Goal: Task Accomplishment & Management: Manage account settings

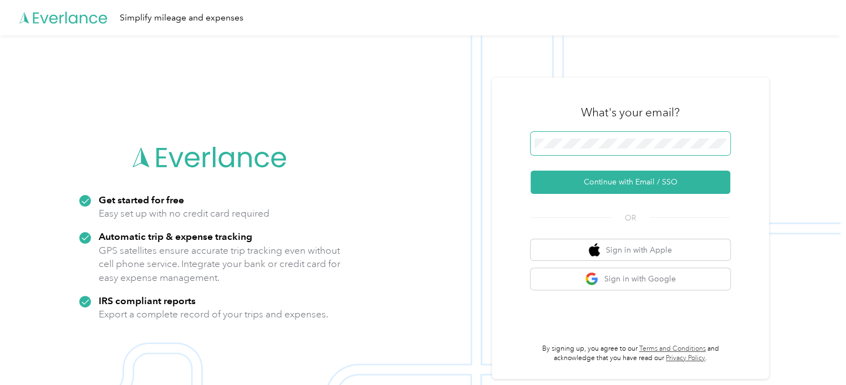
click at [530, 171] on button "Continue with Email / SSO" at bounding box center [630, 182] width 200 height 23
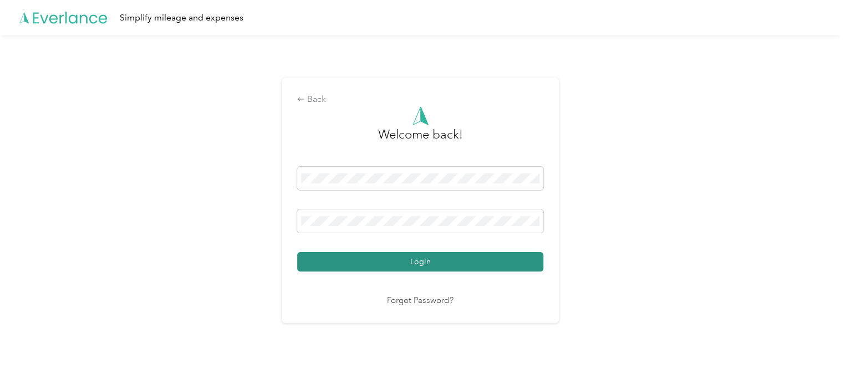
click at [411, 260] on button "Login" at bounding box center [420, 261] width 246 height 19
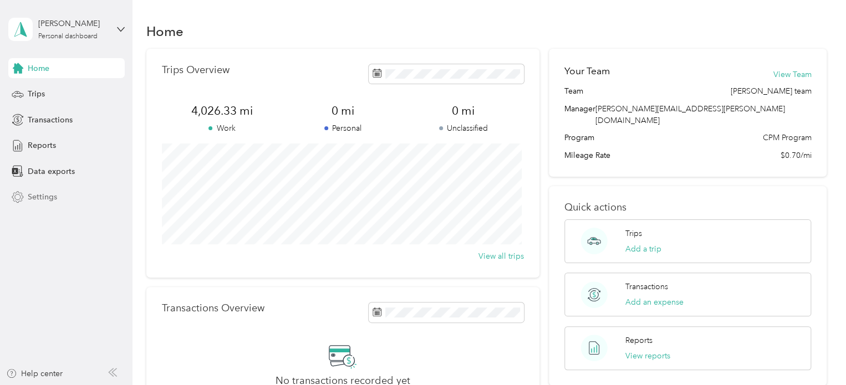
click at [56, 193] on div "Settings" at bounding box center [66, 197] width 116 height 20
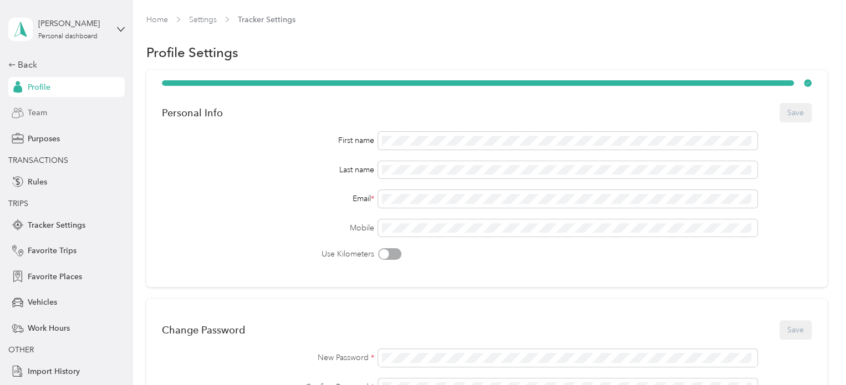
click at [33, 115] on span "Team" at bounding box center [37, 113] width 19 height 12
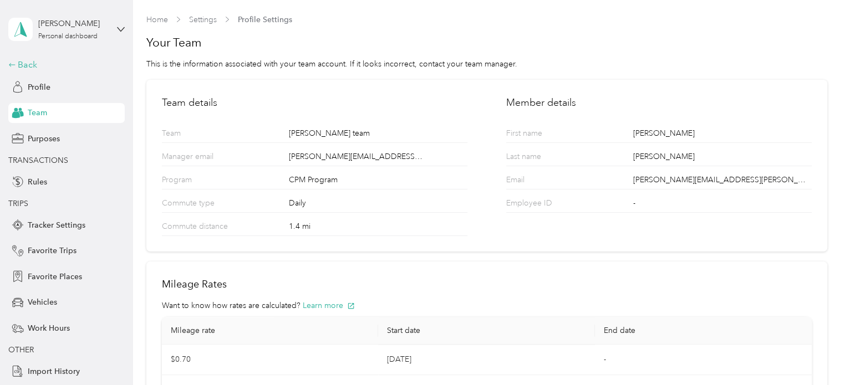
click at [22, 64] on div "Back" at bounding box center [63, 64] width 111 height 13
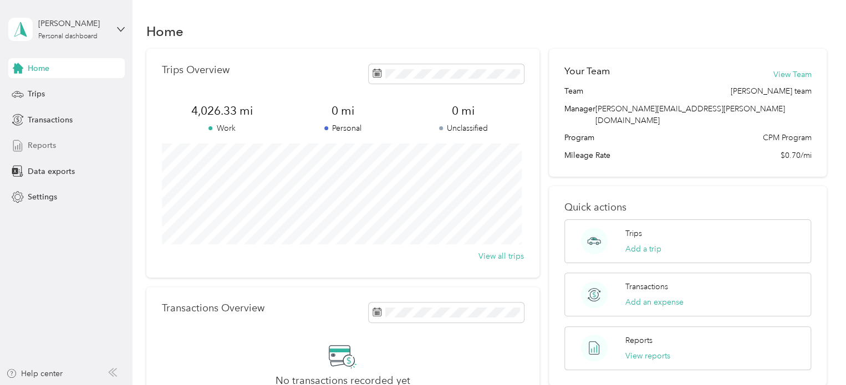
click at [47, 141] on span "Reports" at bounding box center [42, 146] width 28 height 12
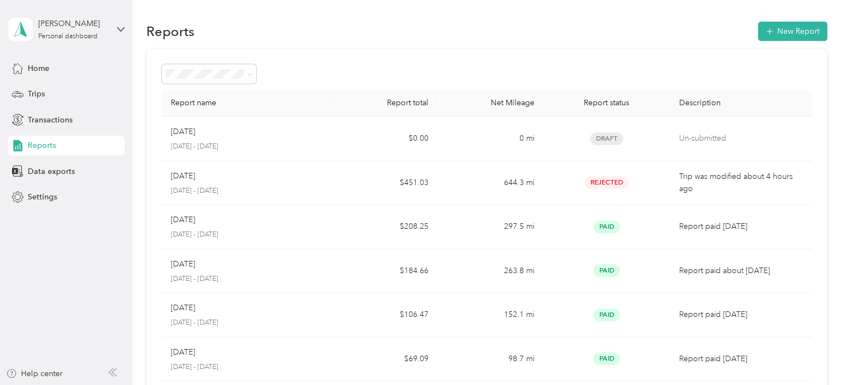
click at [485, 64] on div at bounding box center [487, 73] width 650 height 19
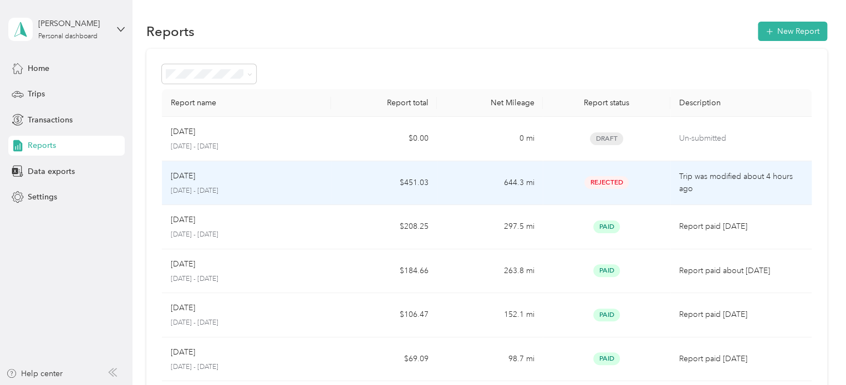
click at [418, 170] on td "$451.03" at bounding box center [384, 183] width 106 height 44
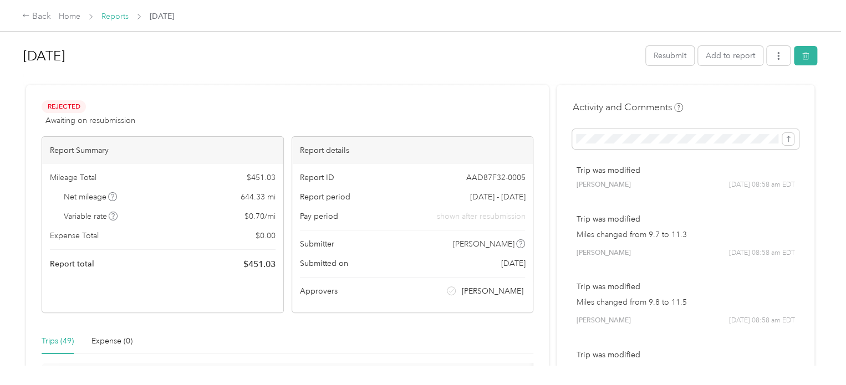
click at [117, 15] on link "Reports" at bounding box center [114, 16] width 27 height 9
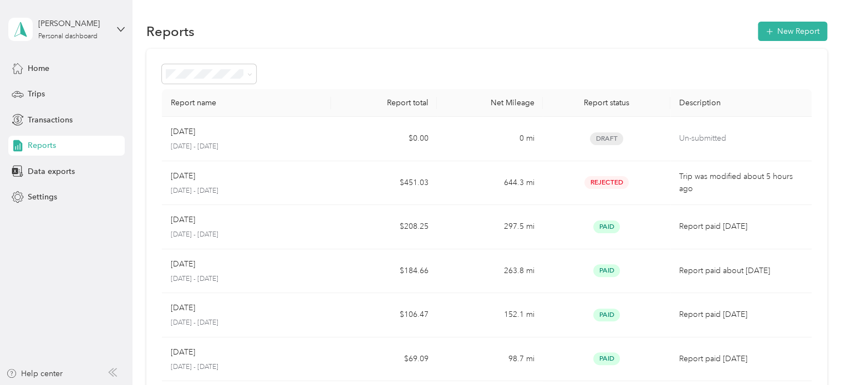
click at [57, 147] on div "Reports" at bounding box center [66, 146] width 116 height 20
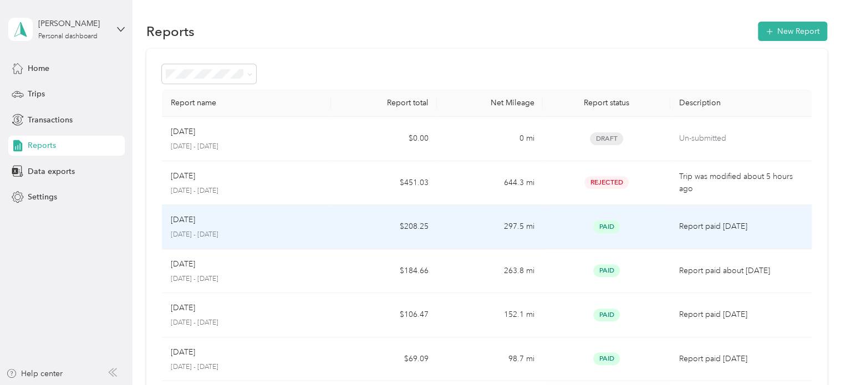
click at [274, 240] on td "[DATE] [DATE] - [DATE]" at bounding box center [247, 227] width 170 height 44
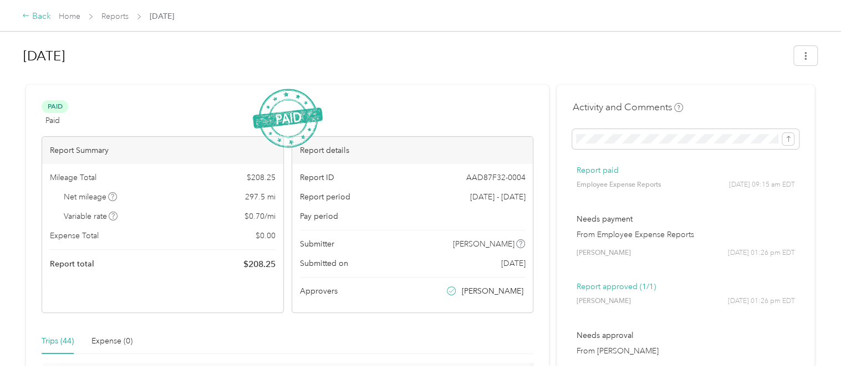
click at [45, 16] on div "Back" at bounding box center [36, 16] width 29 height 13
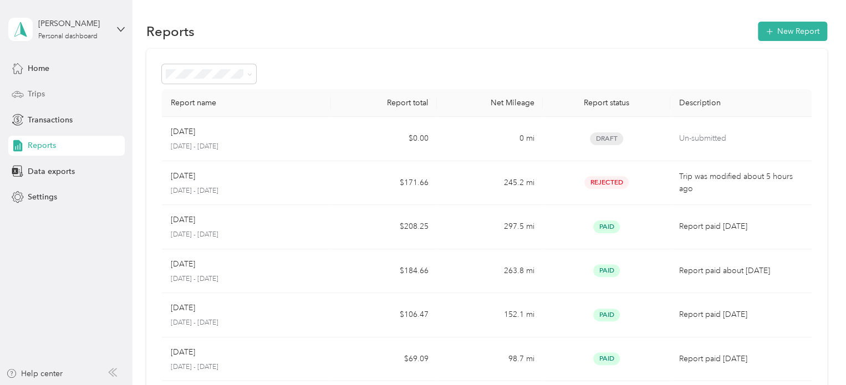
click at [55, 92] on div "Trips" at bounding box center [66, 94] width 116 height 20
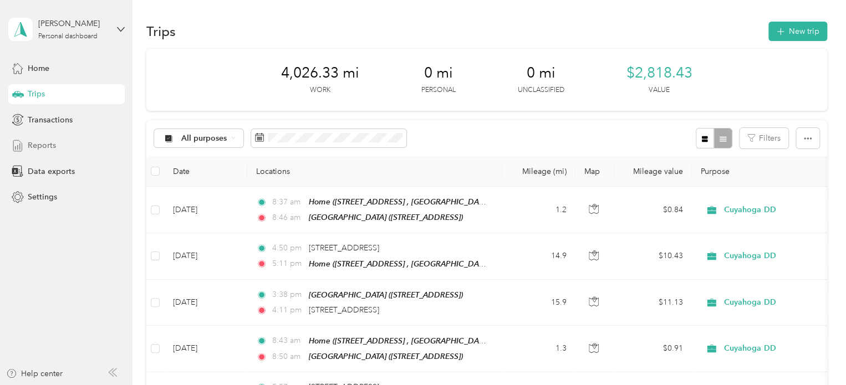
click at [61, 147] on div "Reports" at bounding box center [66, 146] width 116 height 20
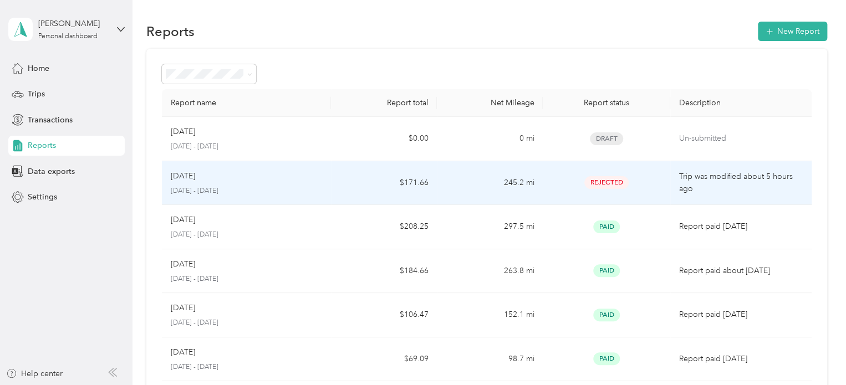
click at [308, 182] on div "Aug 2025 August 1 - 31, 2025" at bounding box center [247, 183] width 152 height 26
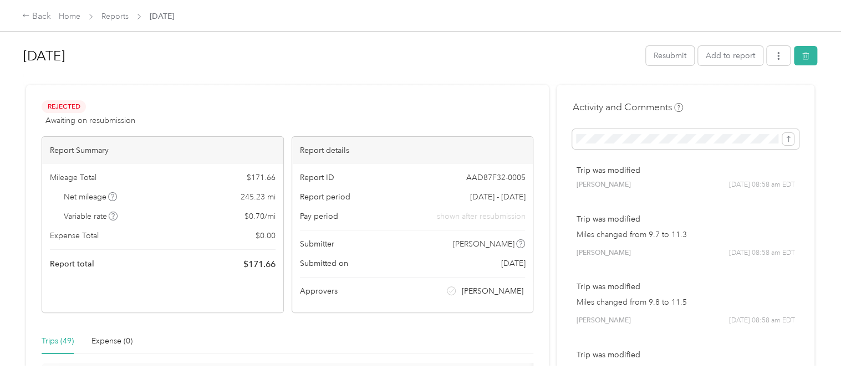
click at [206, 74] on div at bounding box center [420, 80] width 794 height 12
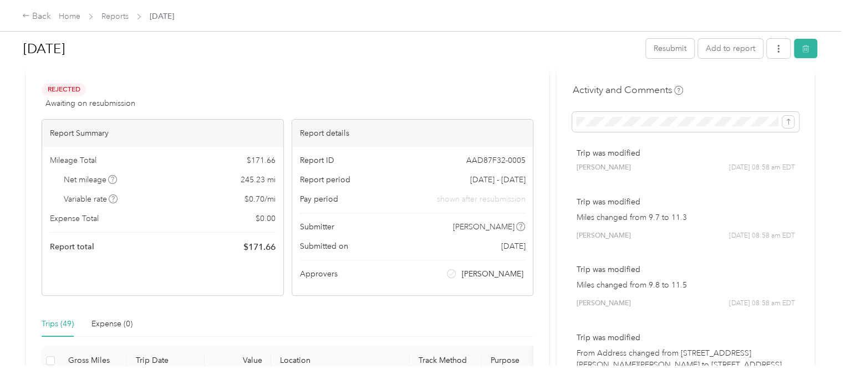
scroll to position [17, 0]
click at [808, 46] on button "button" at bounding box center [805, 48] width 23 height 19
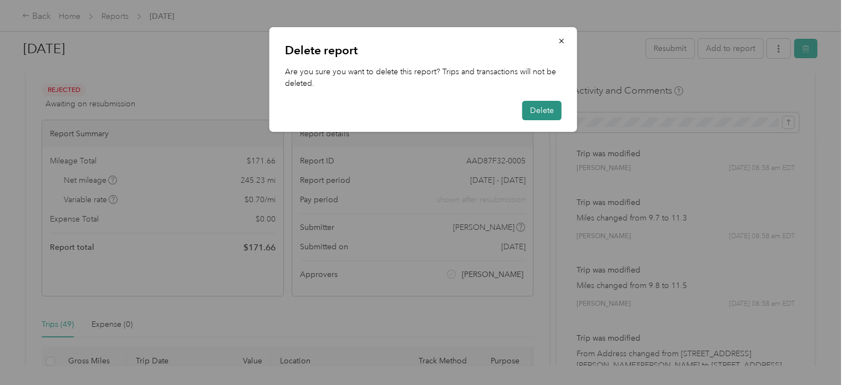
click at [541, 108] on button "Delete" at bounding box center [541, 110] width 39 height 19
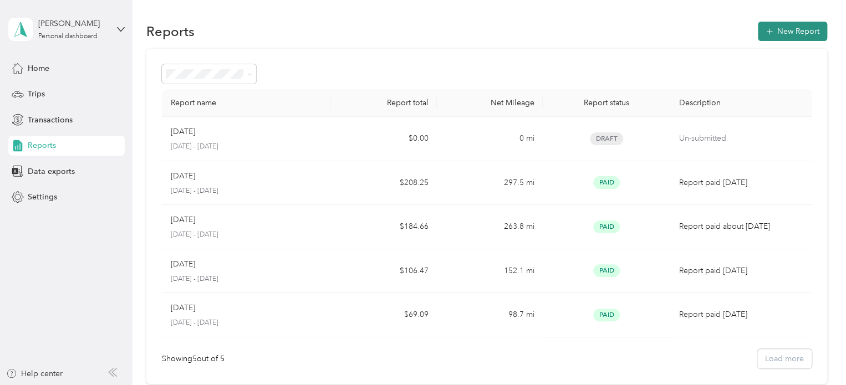
click at [765, 39] on button "New Report" at bounding box center [792, 31] width 69 height 19
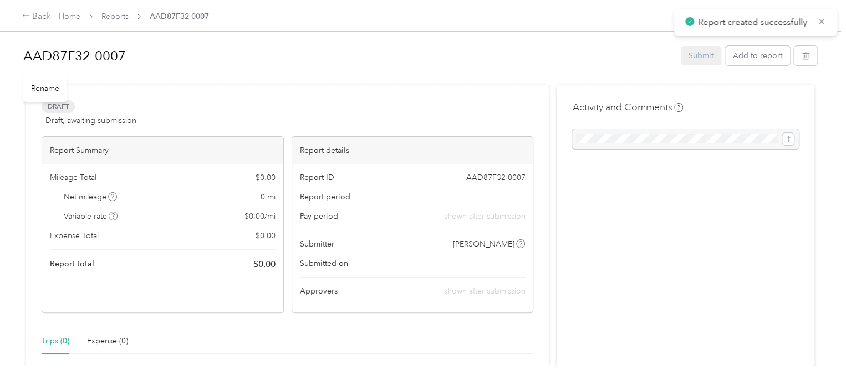
click at [114, 59] on h1 "AAD87F32-0007" at bounding box center [348, 56] width 650 height 27
click at [162, 86] on div "August 2025 (old Commute) Submit Add to report Draft Draft, awaiting submission…" at bounding box center [420, 313] width 796 height 548
click at [749, 64] on button "Add to report" at bounding box center [757, 55] width 65 height 19
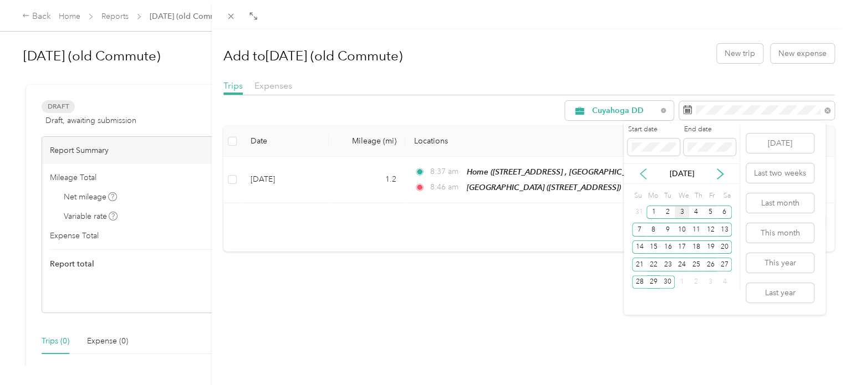
click at [647, 175] on icon at bounding box center [642, 173] width 11 height 11
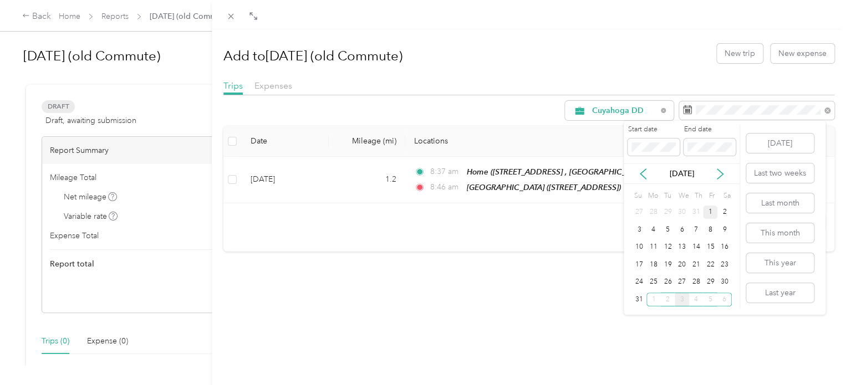
click at [710, 212] on div "1" at bounding box center [710, 213] width 14 height 14
click at [707, 250] on div "15" at bounding box center [710, 248] width 14 height 14
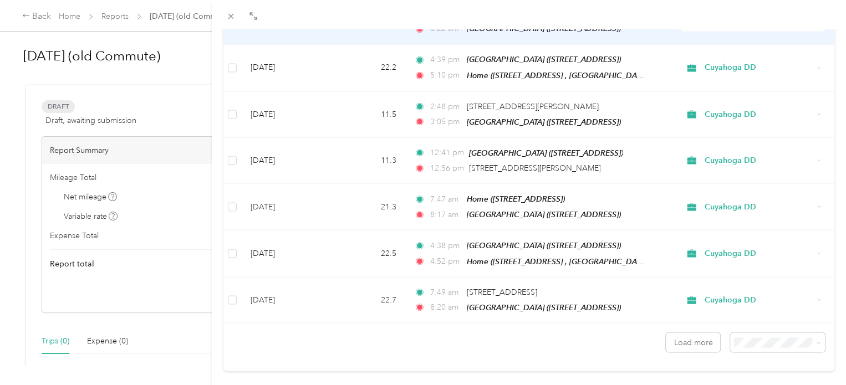
scroll to position [993, 0]
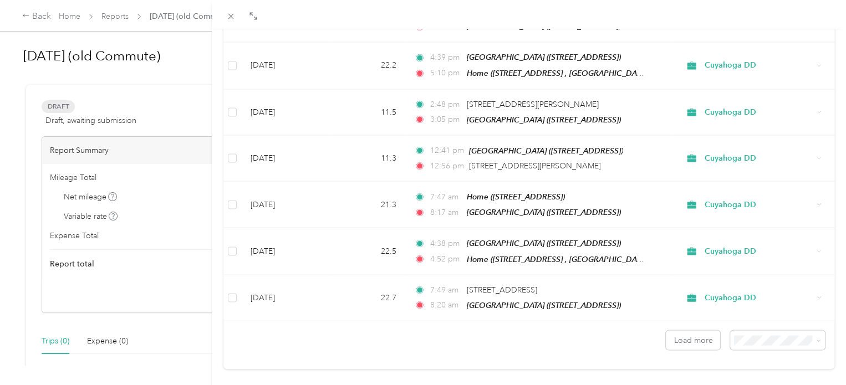
click at [770, 299] on li "100 per load" at bounding box center [768, 292] width 95 height 19
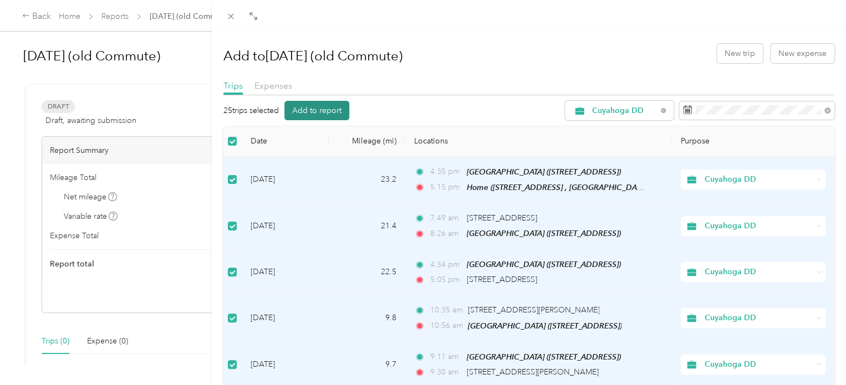
click at [328, 106] on button "Add to report" at bounding box center [316, 110] width 65 height 19
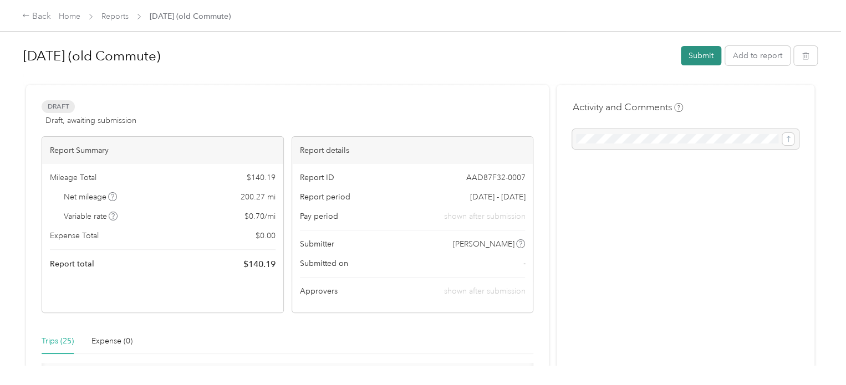
click at [686, 55] on button "Submit" at bounding box center [701, 55] width 40 height 19
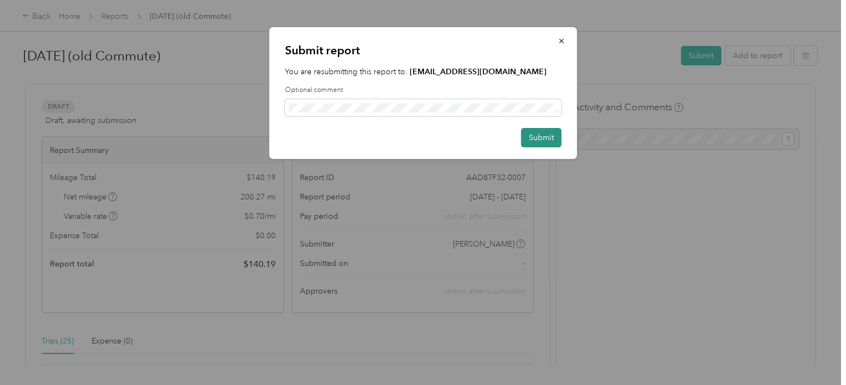
click at [534, 145] on button "Submit" at bounding box center [541, 137] width 40 height 19
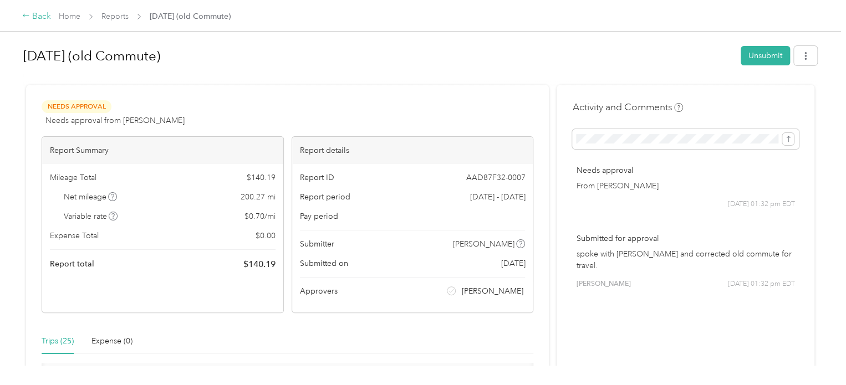
click at [43, 16] on div "Back" at bounding box center [36, 16] width 29 height 13
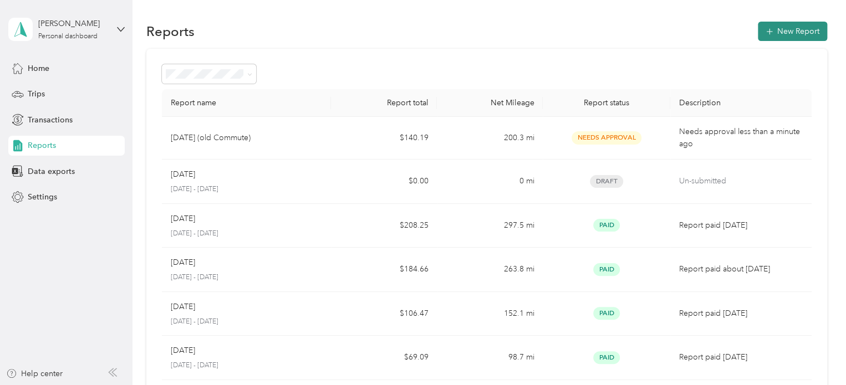
click at [765, 30] on icon "button" at bounding box center [769, 31] width 11 height 11
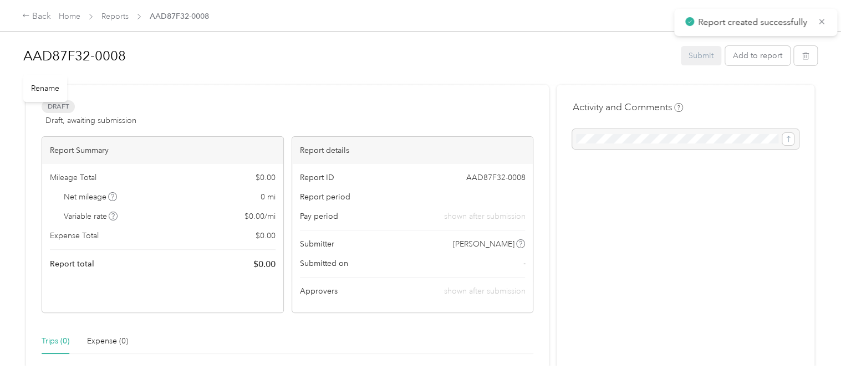
click at [117, 53] on h1 "AAD87F32-0008" at bounding box center [348, 56] width 650 height 27
click at [740, 66] on div "New commute for August 2025 Submit Add to report" at bounding box center [420, 58] width 794 height 33
click at [754, 53] on button "Add to report" at bounding box center [757, 55] width 65 height 19
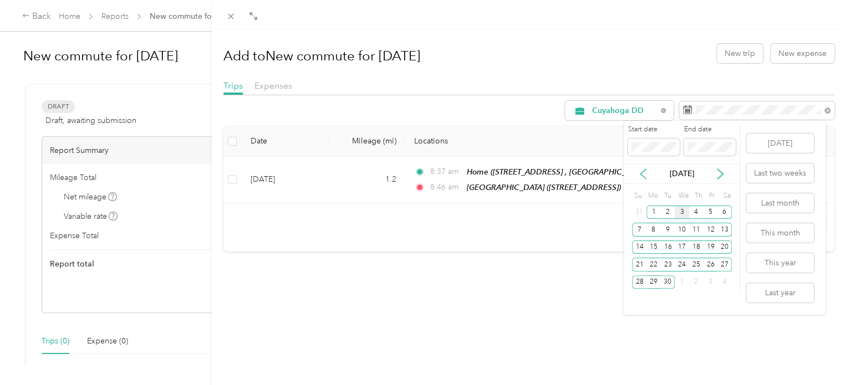
click at [642, 170] on icon at bounding box center [642, 173] width 11 height 11
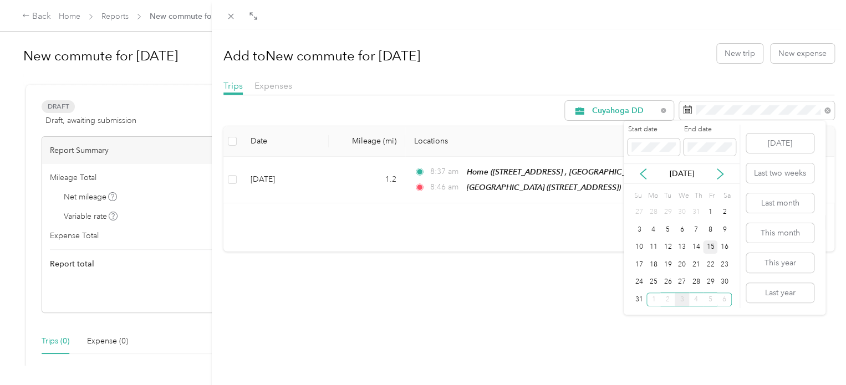
click at [708, 246] on div "15" at bounding box center [710, 248] width 14 height 14
click at [728, 283] on div "30" at bounding box center [724, 282] width 14 height 14
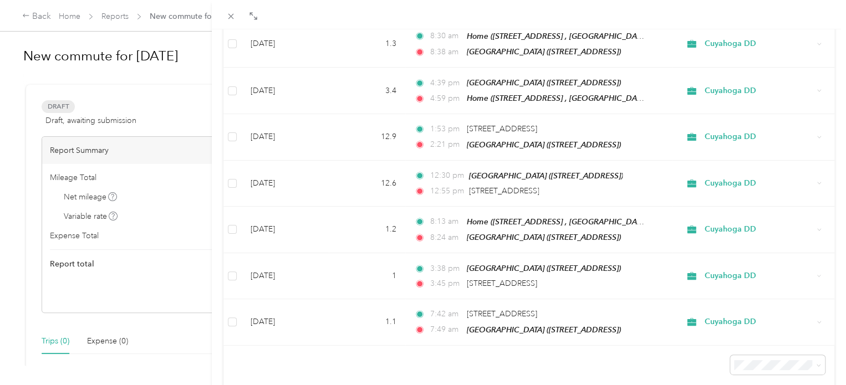
scroll to position [948, 0]
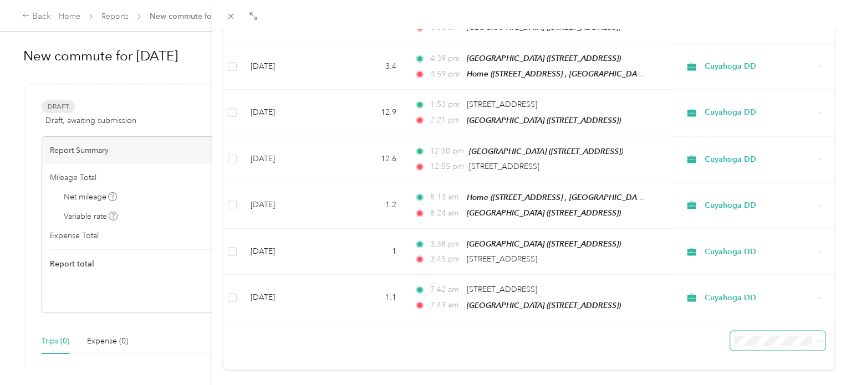
click at [812, 335] on span at bounding box center [816, 341] width 9 height 12
click at [816, 340] on icon at bounding box center [817, 341] width 3 height 2
click at [765, 301] on li "100 per load" at bounding box center [768, 298] width 95 height 19
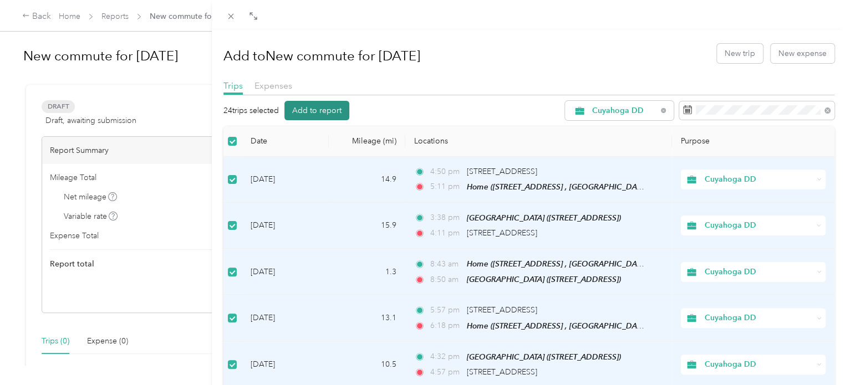
click at [324, 109] on button "Add to report" at bounding box center [316, 110] width 65 height 19
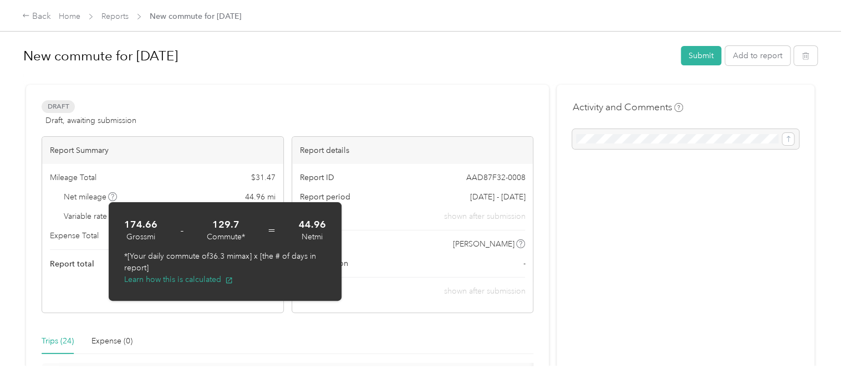
click at [161, 75] on div at bounding box center [420, 80] width 794 height 12
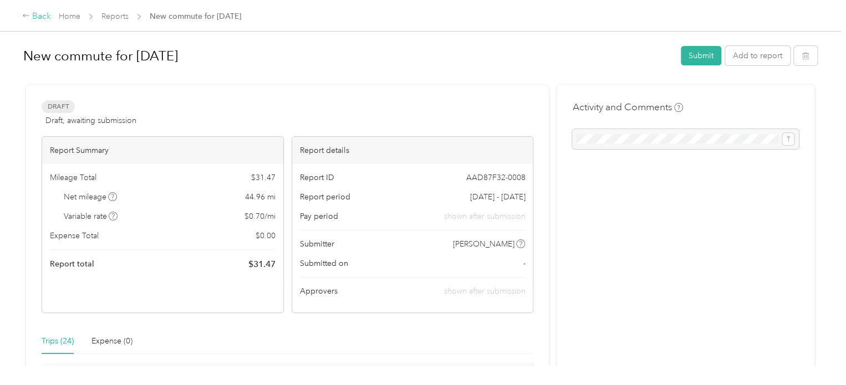
click at [31, 16] on div "Back" at bounding box center [36, 16] width 29 height 13
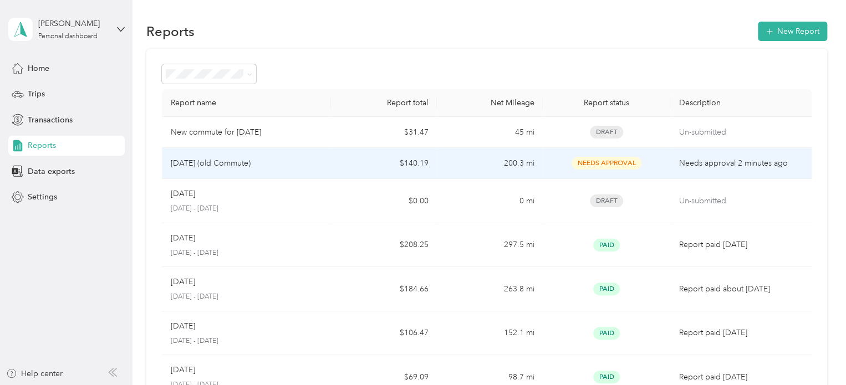
click at [222, 163] on p "August 2025 (old Commute)" at bounding box center [211, 163] width 80 height 12
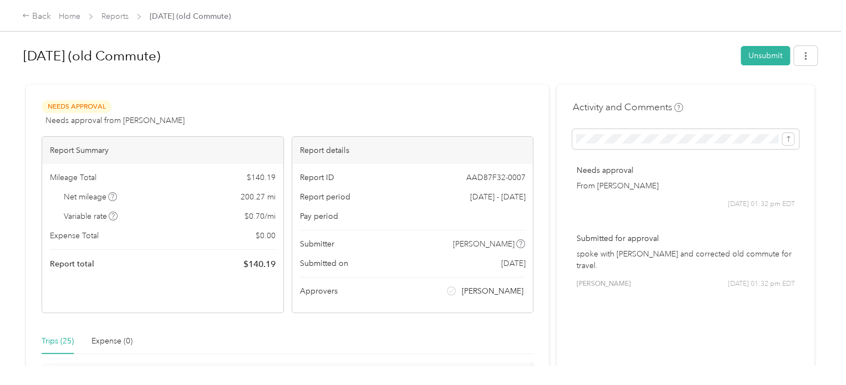
click at [104, 11] on span "Reports" at bounding box center [114, 17] width 27 height 12
click at [113, 13] on link "Reports" at bounding box center [114, 16] width 27 height 9
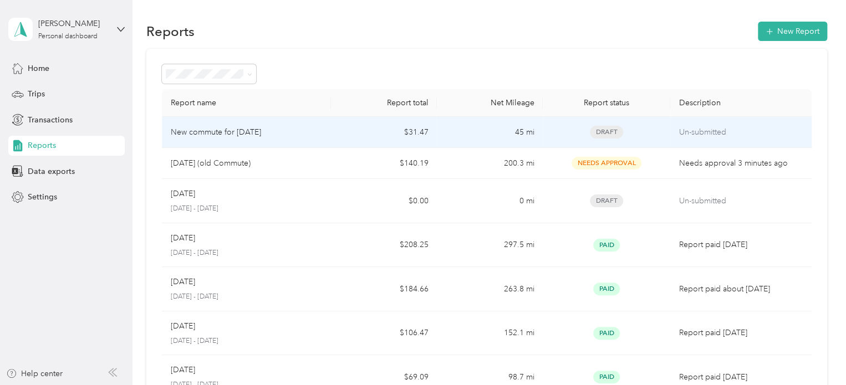
click at [216, 128] on p "New commute for August 2025" at bounding box center [216, 132] width 90 height 12
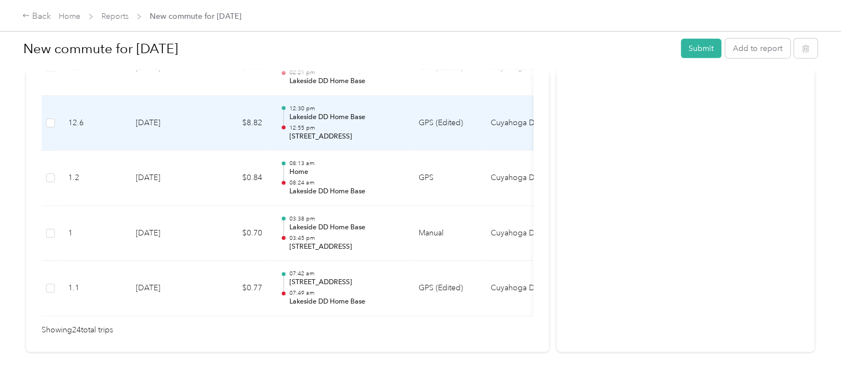
scroll to position [1439, 0]
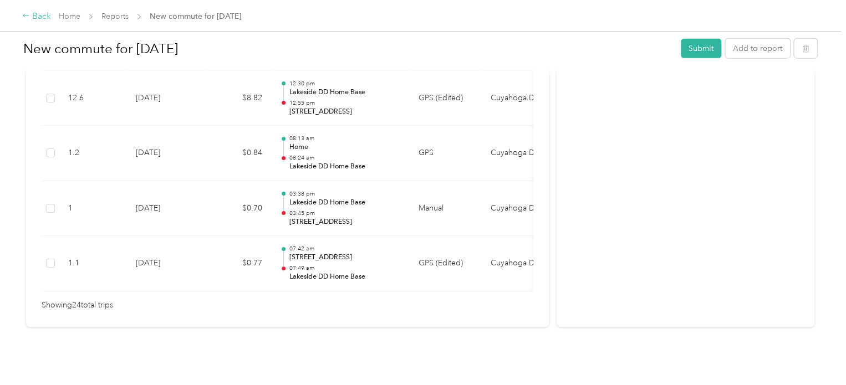
click at [44, 19] on div "Back" at bounding box center [36, 16] width 29 height 13
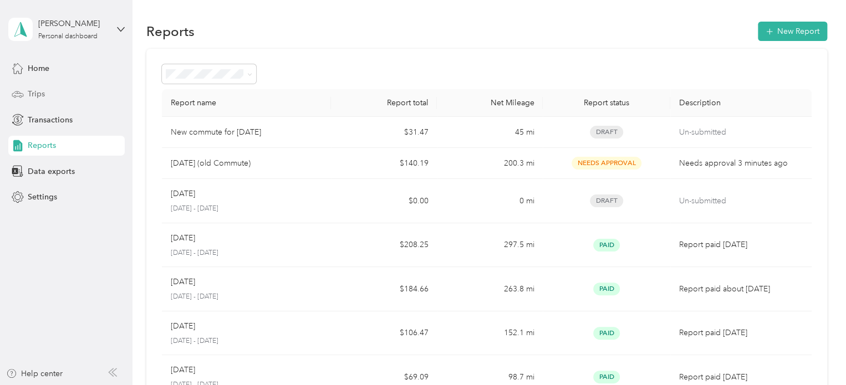
click at [42, 88] on span "Trips" at bounding box center [36, 94] width 17 height 12
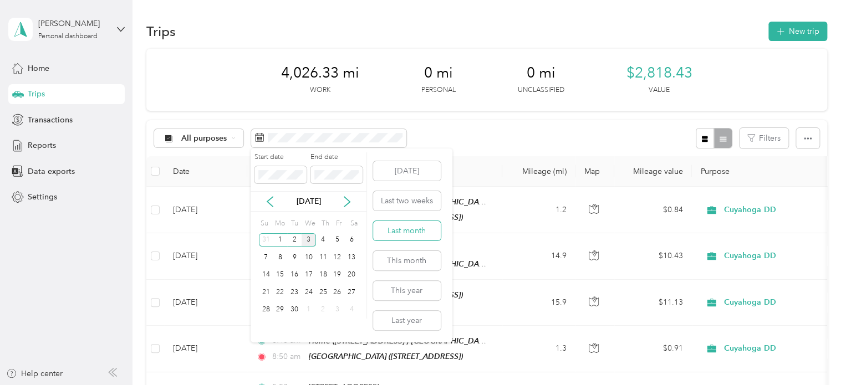
click at [394, 234] on button "Last month" at bounding box center [407, 230] width 68 height 19
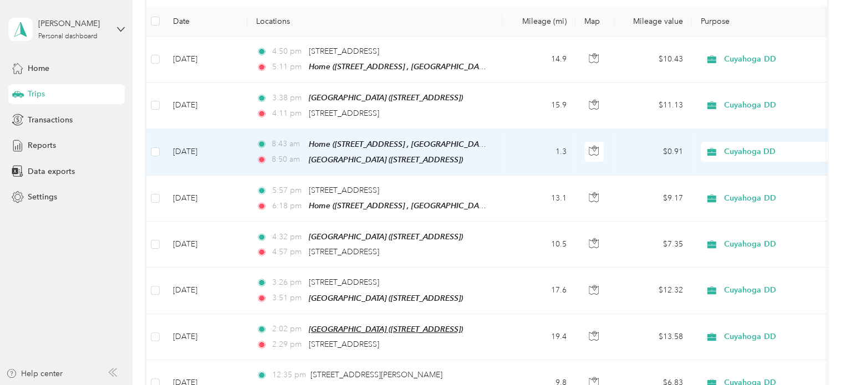
scroll to position [152, 0]
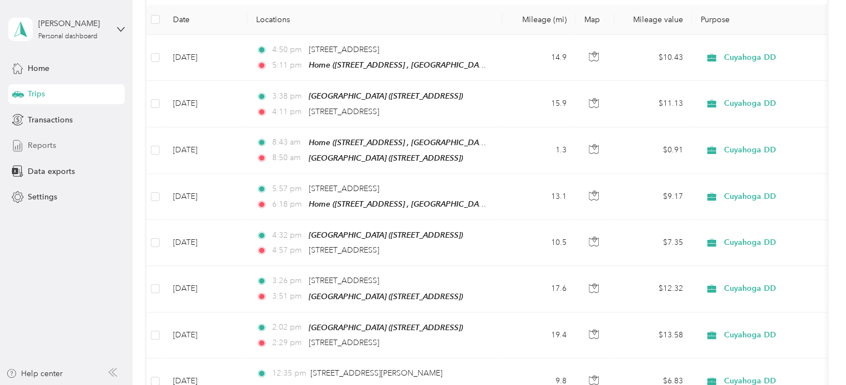
click at [52, 150] on span "Reports" at bounding box center [42, 146] width 28 height 12
